Goal: Answer question/provide support

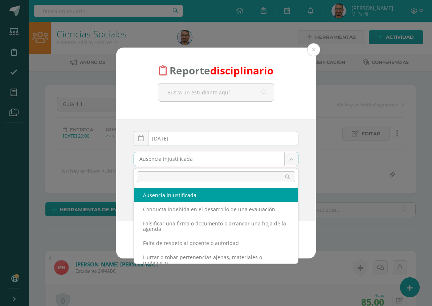
drag, startPoint x: 313, startPoint y: 50, endPoint x: 233, endPoint y: 22, distance: 84.8
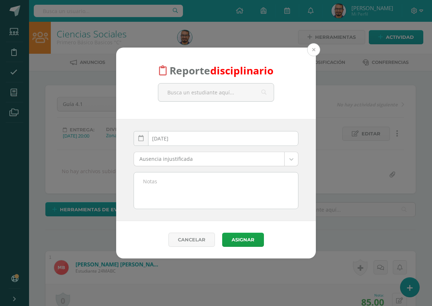
click at [313, 53] on button at bounding box center [313, 49] width 13 height 13
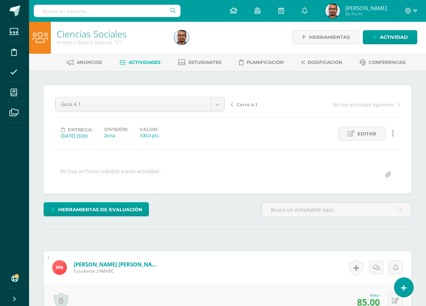
click at [237, 11] on icon at bounding box center [233, 10] width 7 height 7
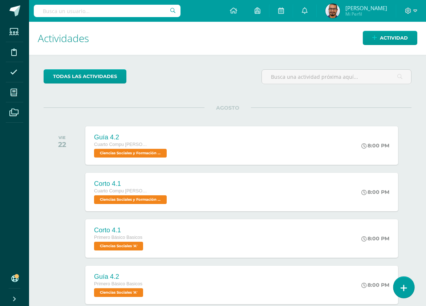
click at [396, 284] on link at bounding box center [403, 286] width 21 height 21
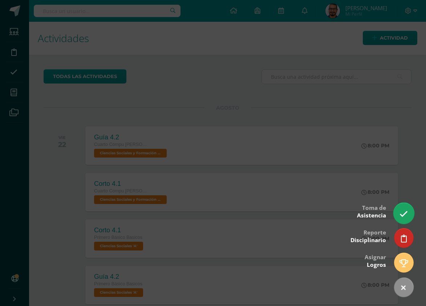
click at [401, 220] on link at bounding box center [403, 212] width 21 height 21
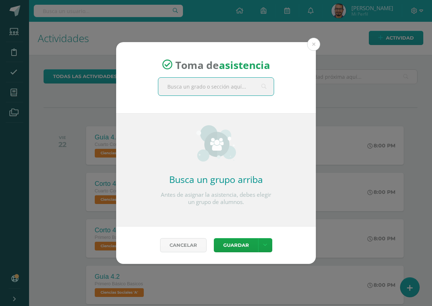
click at [227, 86] on input "text" at bounding box center [215, 87] width 115 height 18
type input "cultura"
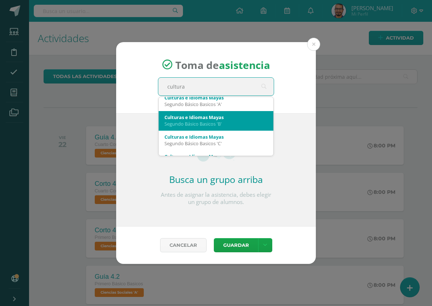
scroll to position [73, 0]
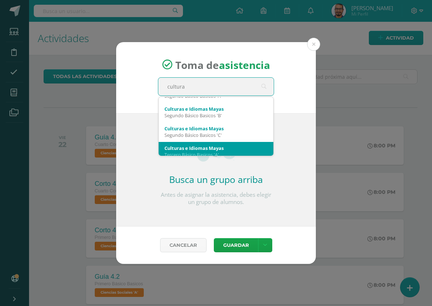
click at [206, 151] on div "Tercero Básico Basicos 'A'" at bounding box center [215, 154] width 103 height 7
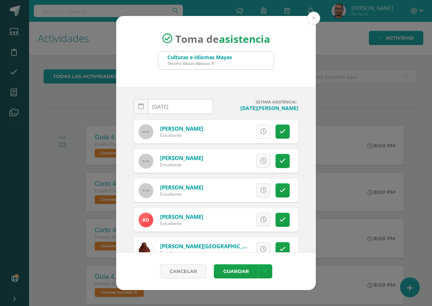
click at [260, 133] on icon at bounding box center [263, 131] width 6 height 6
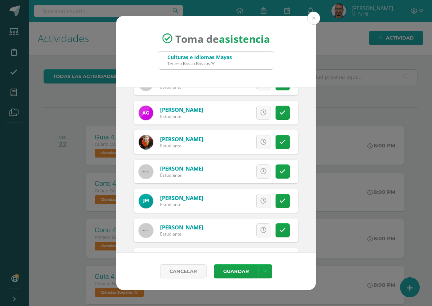
scroll to position [290, 0]
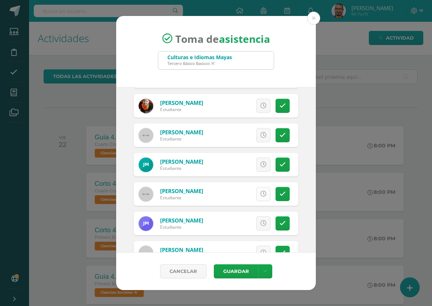
click at [256, 197] on link at bounding box center [263, 194] width 14 height 14
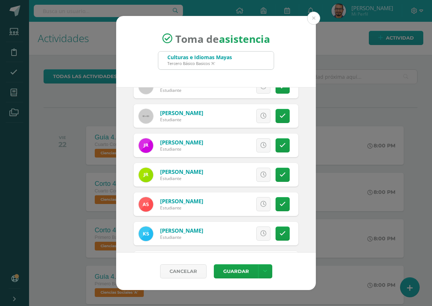
scroll to position [617, 0]
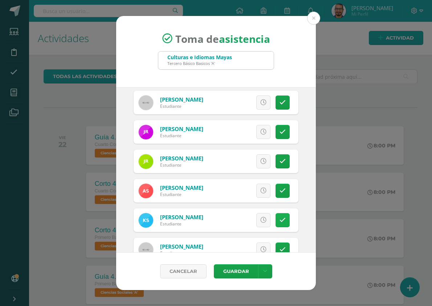
drag, startPoint x: 277, startPoint y: 222, endPoint x: 273, endPoint y: 220, distance: 4.5
click at [279, 222] on icon at bounding box center [282, 220] width 6 height 6
click at [250, 220] on span "Excusa" at bounding box center [251, 219] width 20 height 13
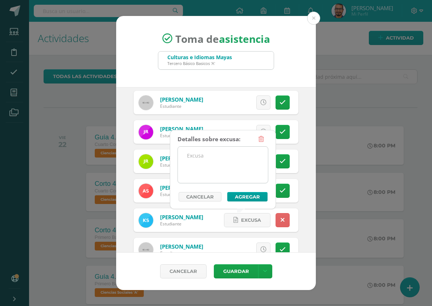
click at [248, 160] on textarea at bounding box center [223, 165] width 90 height 36
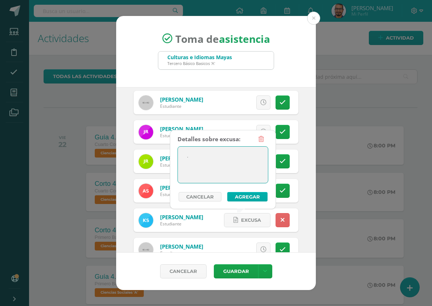
type textarea "."
drag, startPoint x: 264, startPoint y: 201, endPoint x: 258, endPoint y: 198, distance: 6.2
click at [264, 200] on button "Agregar" at bounding box center [247, 196] width 40 height 9
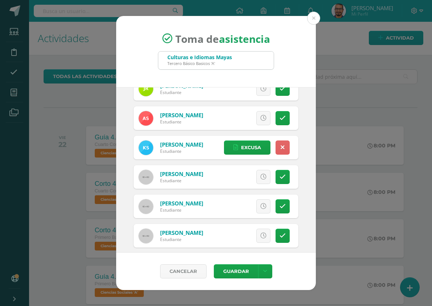
scroll to position [696, 0]
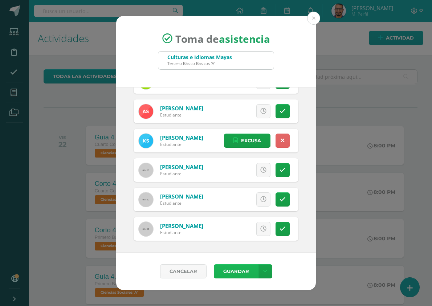
click at [234, 270] on button "Guardar" at bounding box center [236, 271] width 44 height 14
